Goal: Task Accomplishment & Management: Manage account settings

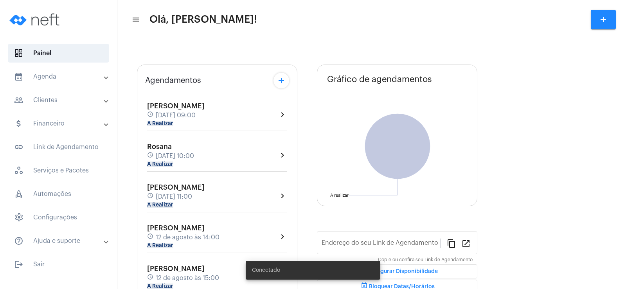
click at [163, 126] on mat-chip "A Realizar" at bounding box center [160, 123] width 26 height 5
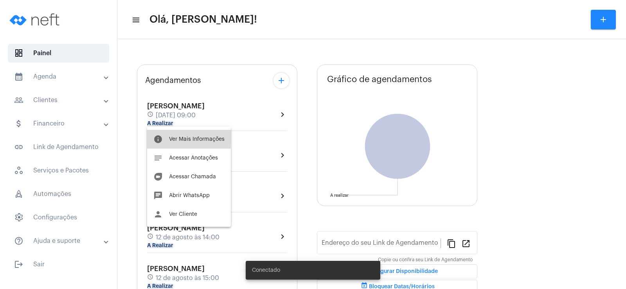
click at [184, 135] on button "info Ver Mais Informações" at bounding box center [189, 139] width 84 height 19
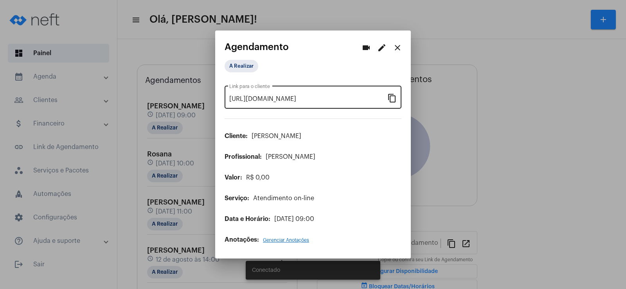
type input "[URL][DOMAIN_NAME]"
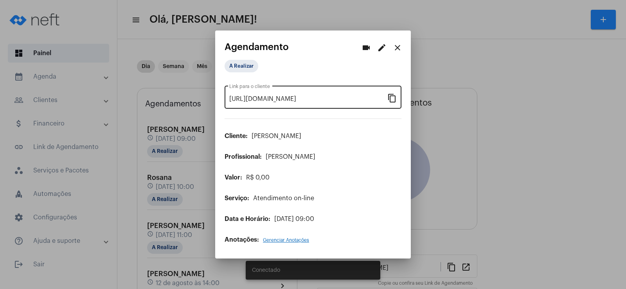
click at [392, 99] on mat-icon "content_copy" at bounding box center [391, 97] width 9 height 9
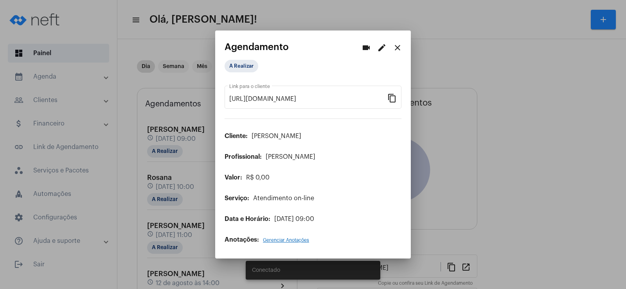
scroll to position [0, 57]
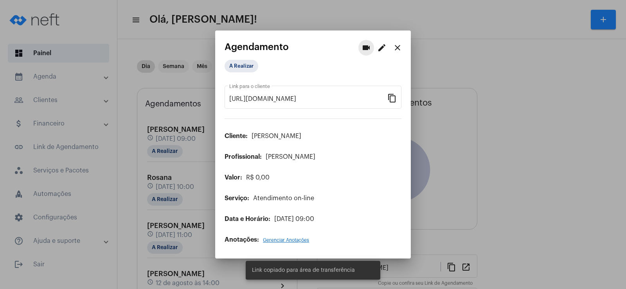
click at [363, 47] on mat-icon "videocam" at bounding box center [365, 47] width 9 height 9
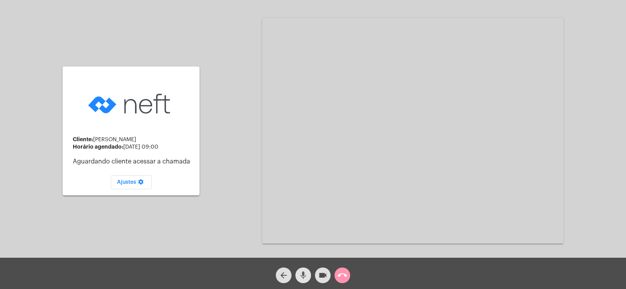
click at [304, 272] on mat-icon "mic" at bounding box center [302, 275] width 9 height 9
click at [318, 272] on mat-icon "videocam" at bounding box center [322, 275] width 9 height 9
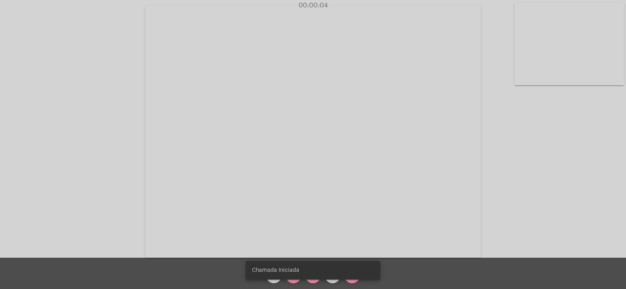
click at [295, 276] on snack-bar-container "Chamada Iniciada" at bounding box center [313, 270] width 135 height 19
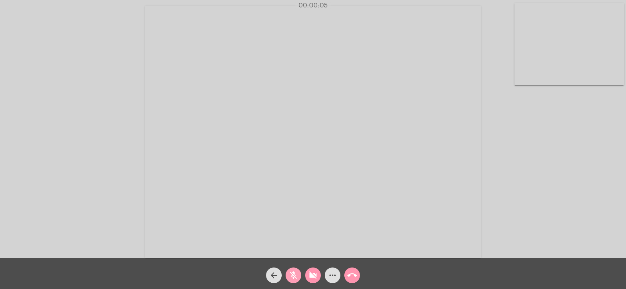
click at [296, 277] on mat-icon "mic_off" at bounding box center [293, 275] width 9 height 9
click at [307, 274] on button "videocam_off" at bounding box center [313, 275] width 16 height 16
click at [331, 275] on mat-icon "more_horiz" at bounding box center [332, 275] width 9 height 9
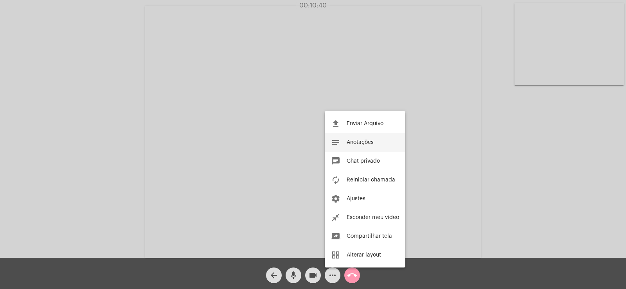
click at [363, 138] on button "notes Anotações" at bounding box center [365, 142] width 81 height 19
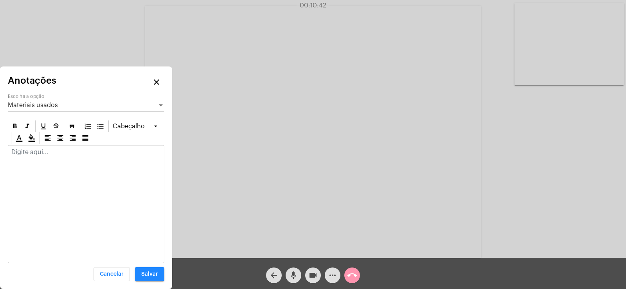
click at [54, 106] on span "Materiais usados" at bounding box center [33, 105] width 50 height 6
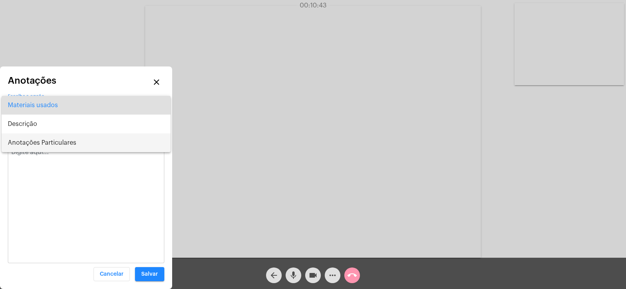
click at [47, 138] on span "Anotações Particulares" at bounding box center [86, 142] width 156 height 19
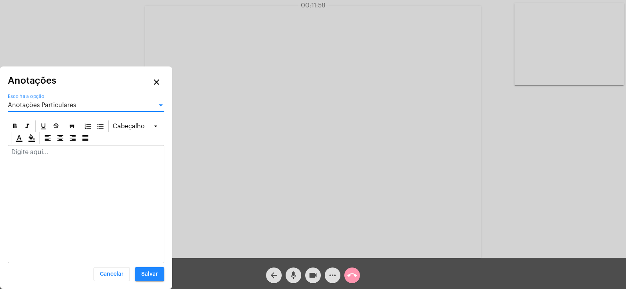
click at [25, 157] on div at bounding box center [86, 153] width 156 height 17
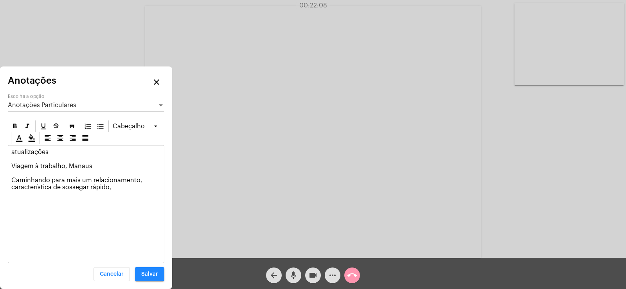
click at [147, 179] on p "atualizações Viagem à trabalho, Manaus Caminhando para mais um relacionamento, …" at bounding box center [85, 170] width 149 height 42
click at [119, 185] on p "atualizações Viagem à trabalho, Manaus Caminhando para mais um relacionamento, …" at bounding box center [85, 170] width 149 height 42
click at [47, 151] on p "atualizações Viagem à trabalho, Manaus Caminhando para mais um relacionamento, …" at bounding box center [85, 173] width 149 height 49
click at [147, 273] on span "Salvar" at bounding box center [149, 273] width 17 height 5
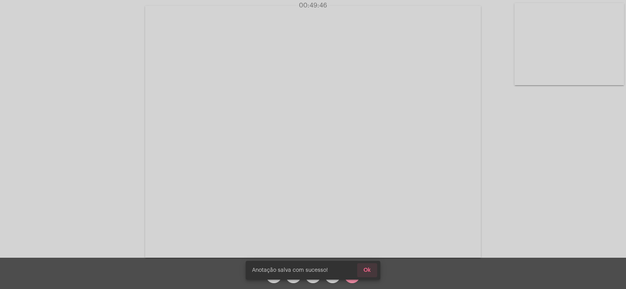
click at [369, 268] on span "Ok" at bounding box center [366, 269] width 7 height 5
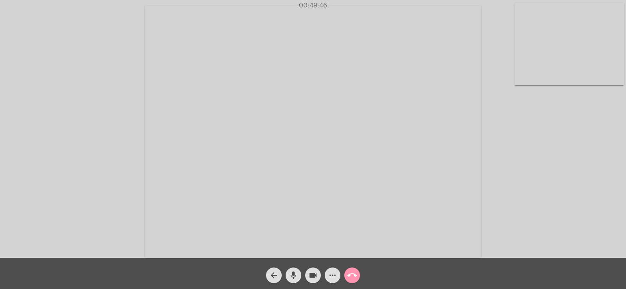
click at [359, 274] on button "call_end" at bounding box center [352, 275] width 16 height 16
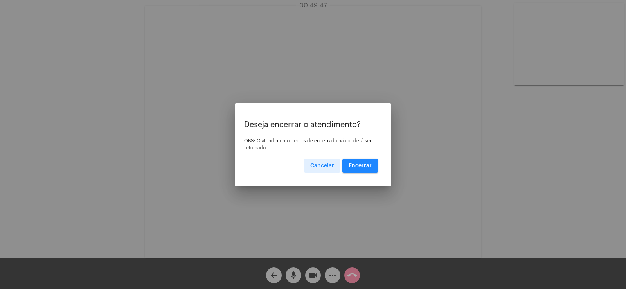
click at [370, 165] on span "Encerrar" at bounding box center [359, 165] width 23 height 5
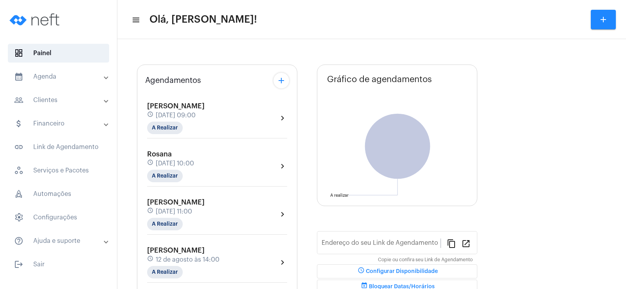
type input "[URL][DOMAIN_NAME]"
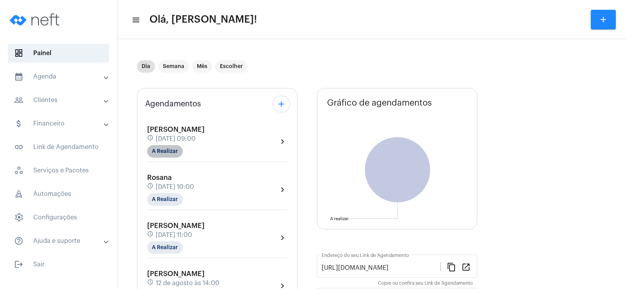
click at [159, 151] on mat-chip "A Realizar" at bounding box center [165, 151] width 36 height 13
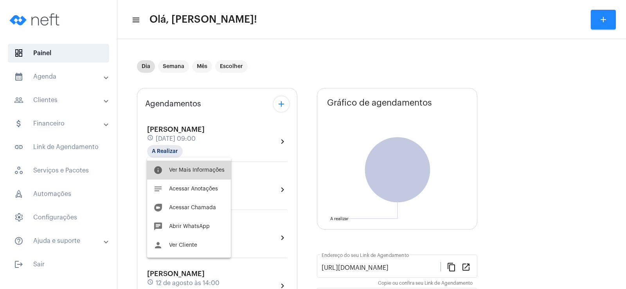
click at [181, 171] on span "Ver Mais Informações" at bounding box center [197, 169] width 56 height 5
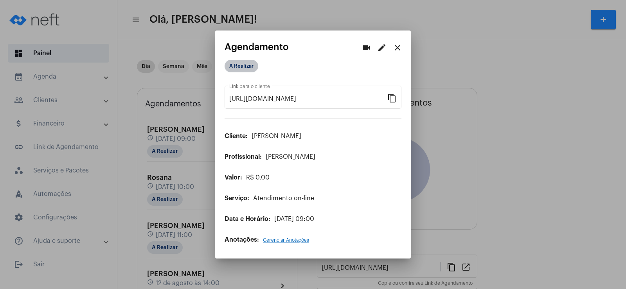
click at [234, 65] on mat-chip "A Realizar" at bounding box center [241, 66] width 34 height 13
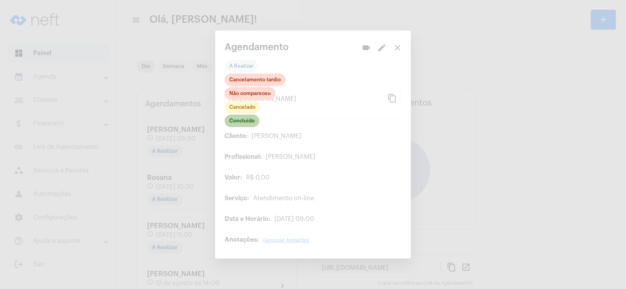
click at [237, 120] on mat-chip "Concluído" at bounding box center [241, 121] width 35 height 13
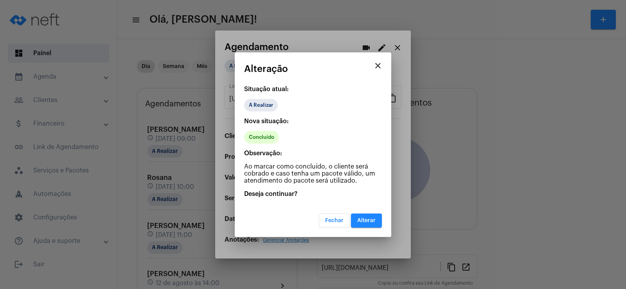
click at [370, 224] on button "Alterar" at bounding box center [366, 221] width 31 height 14
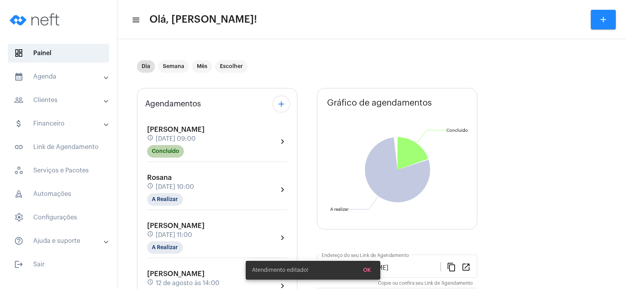
click at [161, 152] on mat-chip "Concluído" at bounding box center [165, 151] width 37 height 13
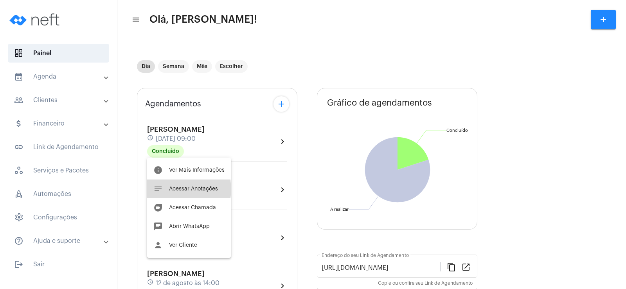
click at [184, 189] on span "Acessar Anotações" at bounding box center [193, 188] width 49 height 5
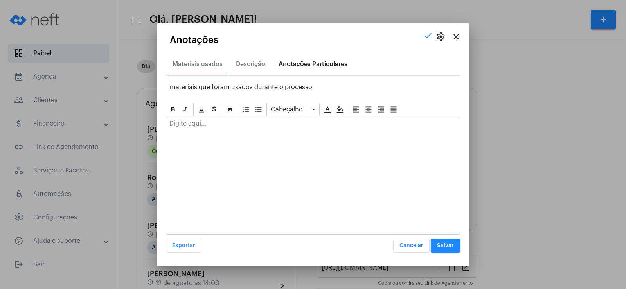
click at [292, 63] on div "Anotações Particulares" at bounding box center [312, 64] width 69 height 7
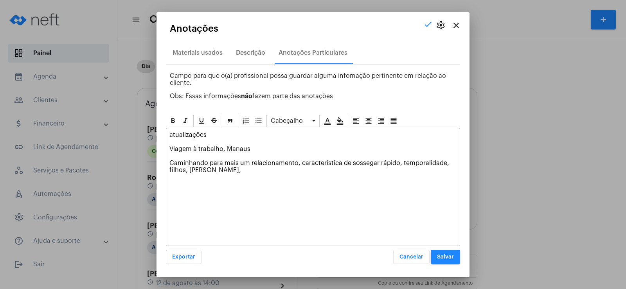
click at [233, 174] on div "atualizações Viagem à trabalho, Manaus Caminhando para mais um relacionamento, …" at bounding box center [312, 154] width 293 height 52
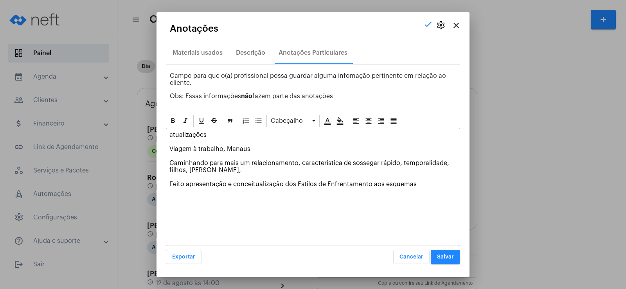
drag, startPoint x: 418, startPoint y: 186, endPoint x: 169, endPoint y: 186, distance: 249.9
click at [169, 186] on div "atualizações Viagem à trabalho, Manaus Caminhando para mais um relacionamento, …" at bounding box center [312, 161] width 293 height 66
copy p "Feito apresentação e conceitualização dos Estilos de Enfrentamento aos esquemas"
click at [256, 50] on div "Descrição" at bounding box center [250, 52] width 29 height 7
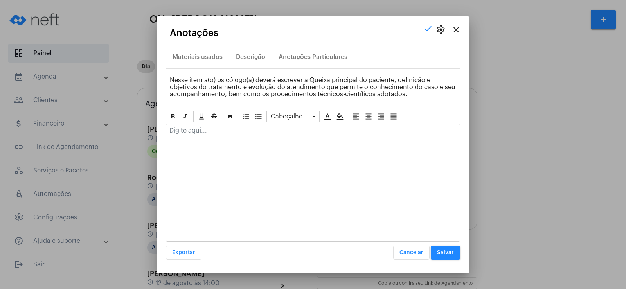
click at [183, 137] on div at bounding box center [312, 132] width 293 height 17
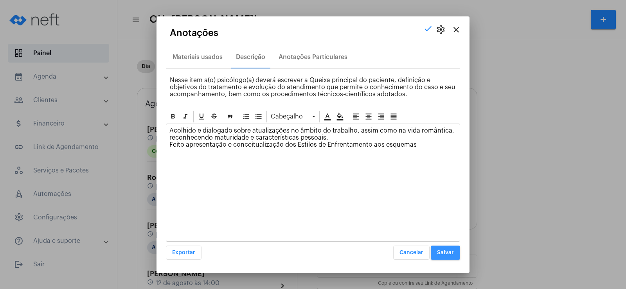
click at [443, 253] on span "Salvar" at bounding box center [445, 252] width 17 height 5
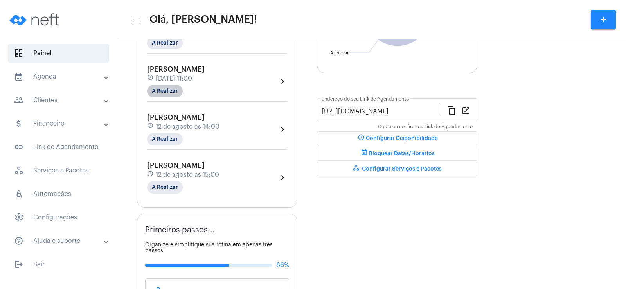
scroll to position [39, 0]
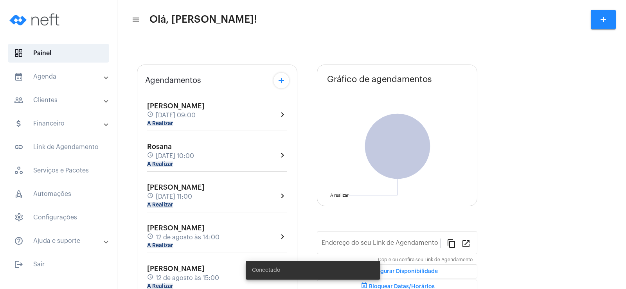
click at [72, 102] on mat-panel-title "people_outline Clientes" at bounding box center [59, 99] width 90 height 9
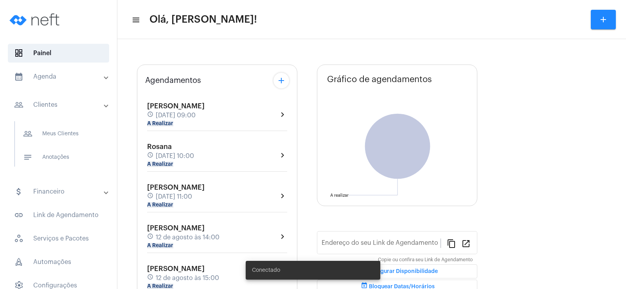
type input "[URL][DOMAIN_NAME]"
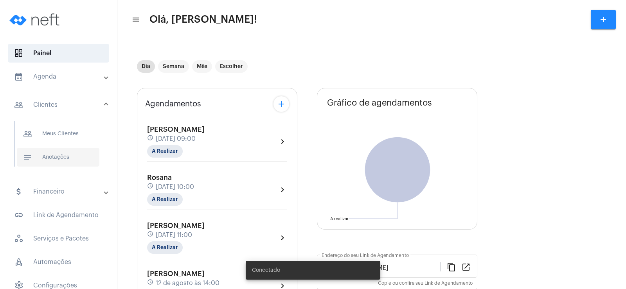
click at [59, 161] on span "notes Anotações" at bounding box center [58, 157] width 83 height 19
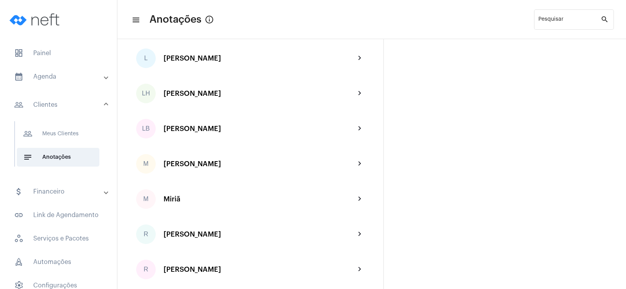
scroll to position [899, 0]
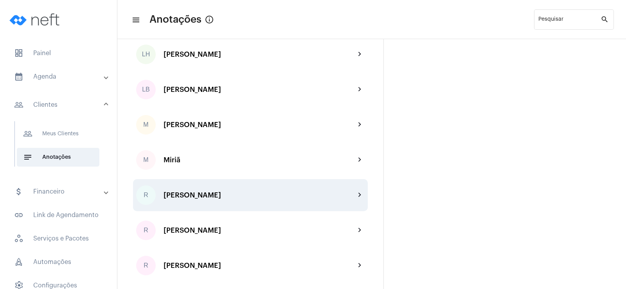
click at [175, 194] on div "[PERSON_NAME]" at bounding box center [259, 195] width 192 height 8
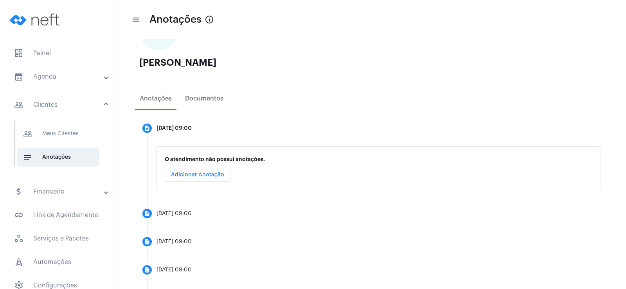
scroll to position [117, 0]
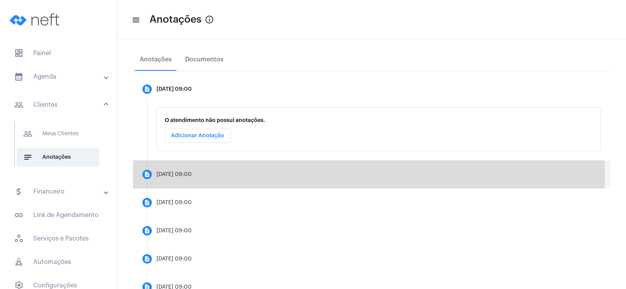
click at [192, 172] on div "[DATE] 09:00" at bounding box center [173, 175] width 35 height 6
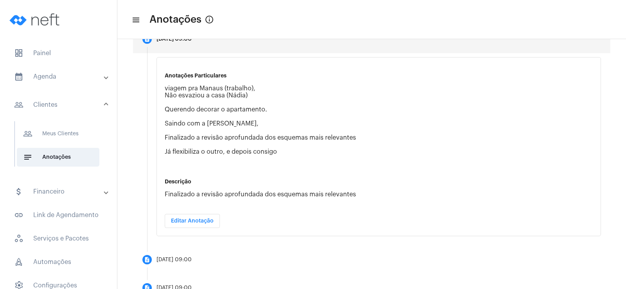
scroll to position [235, 0]
